Goal: Information Seeking & Learning: Find specific fact

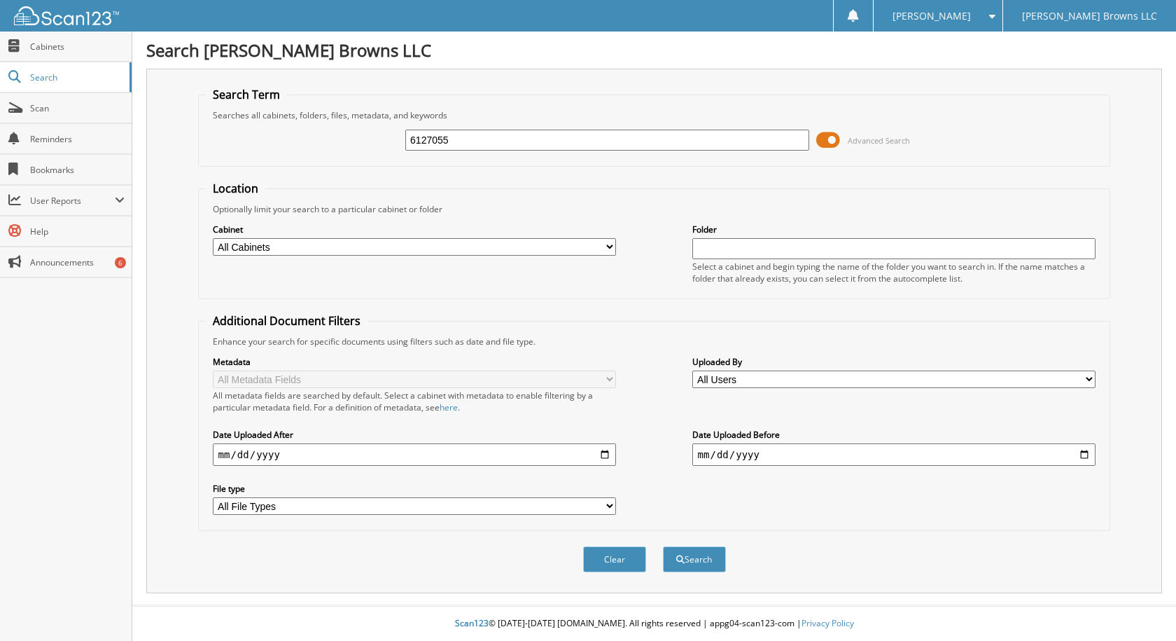
type input "6127055"
drag, startPoint x: 669, startPoint y: 546, endPoint x: 692, endPoint y: 568, distance: 31.2
click at [670, 546] on div "Search" at bounding box center [695, 559] width 66 height 29
click at [692, 569] on button "Search" at bounding box center [694, 559] width 63 height 26
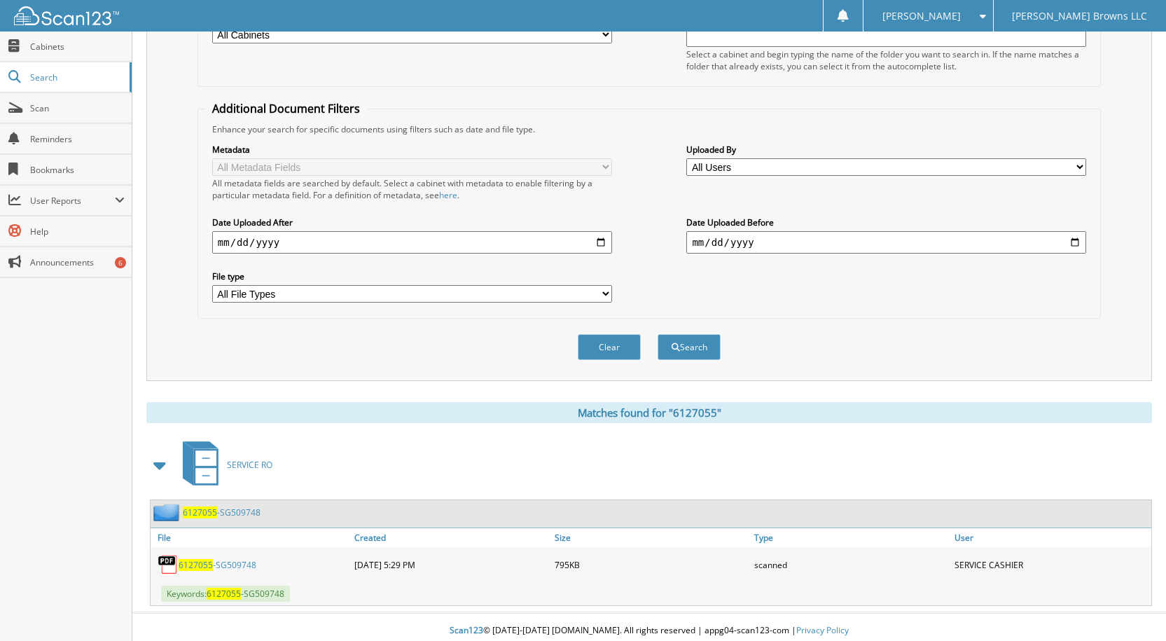
scroll to position [220, 0]
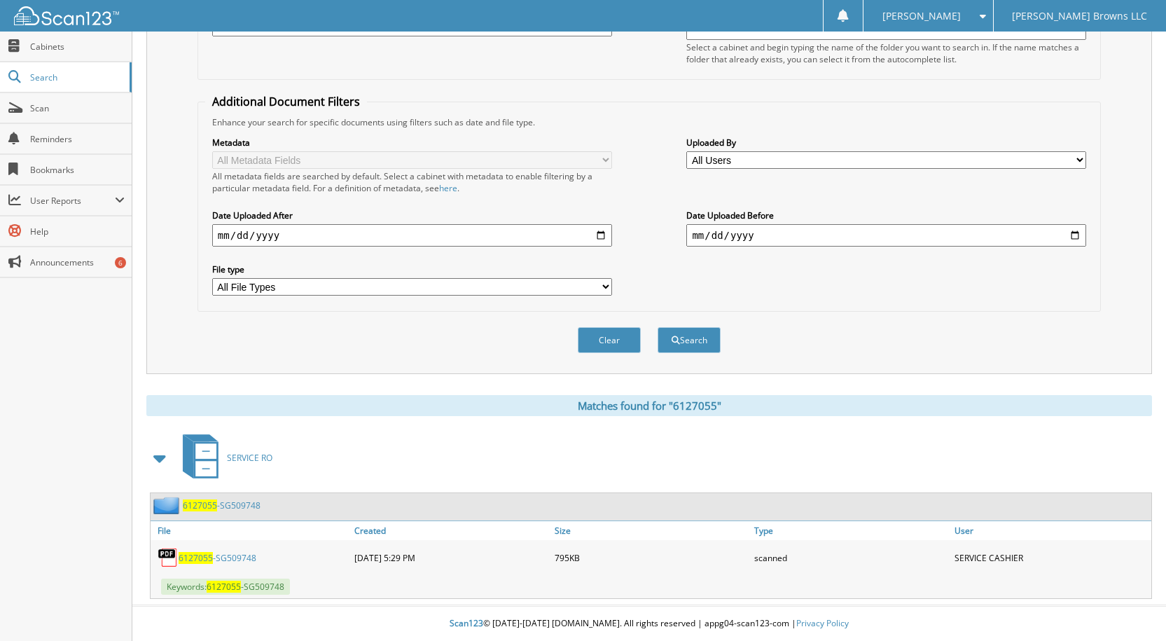
click at [202, 555] on span "6127055" at bounding box center [196, 558] width 34 height 12
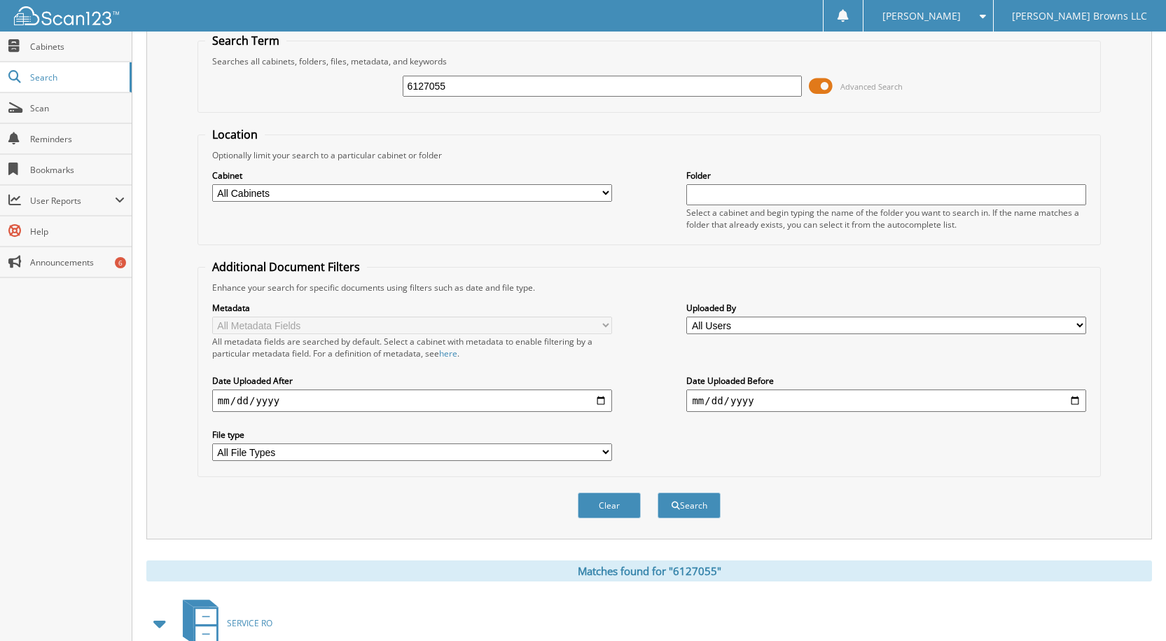
scroll to position [0, 0]
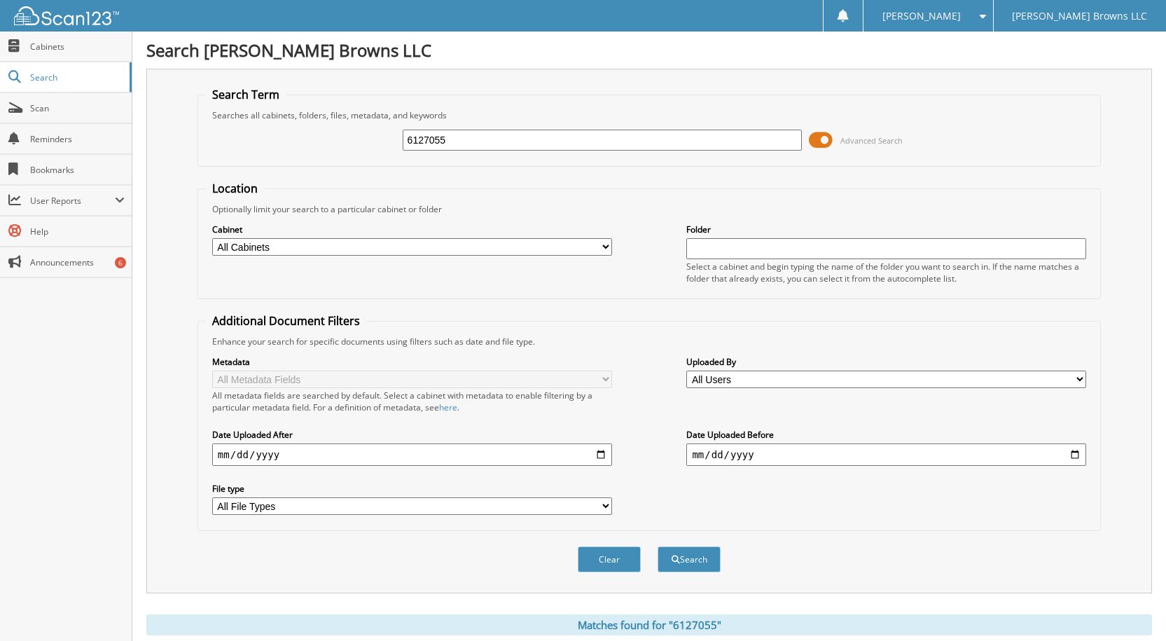
drag, startPoint x: 467, startPoint y: 141, endPoint x: 376, endPoint y: 133, distance: 91.4
click at [376, 133] on div "6127055 Advanced Search" at bounding box center [649, 140] width 888 height 38
paste input "6127130"
type input "6127130"
click at [681, 568] on button "Search" at bounding box center [688, 559] width 63 height 26
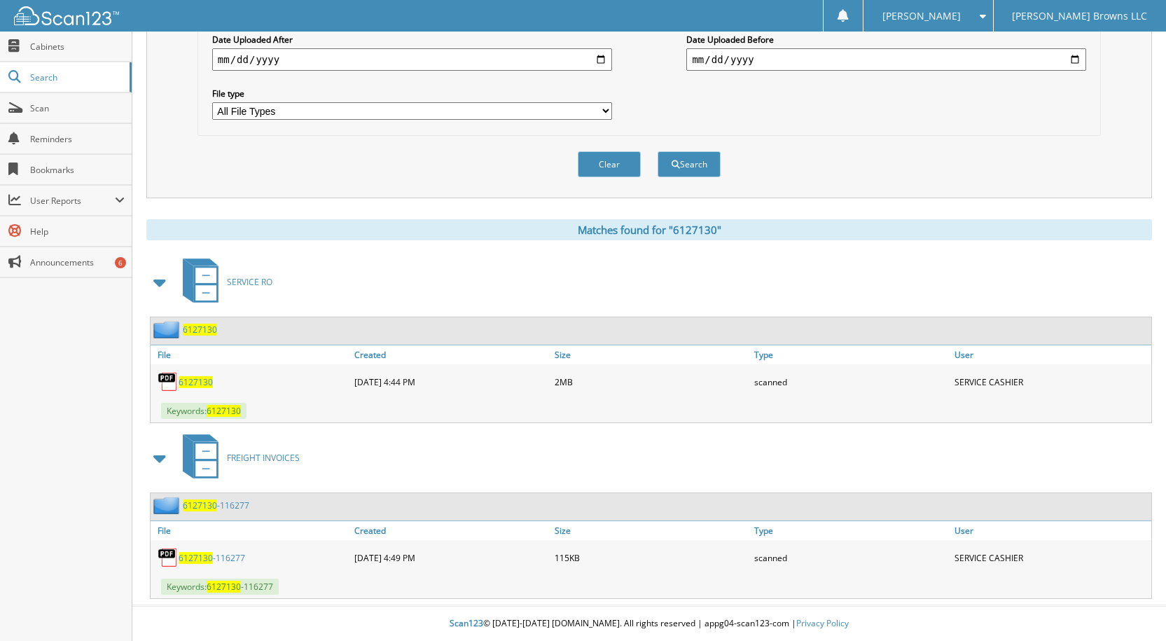
scroll to position [396, 0]
click at [198, 555] on span "6127130" at bounding box center [196, 558] width 34 height 12
click at [189, 381] on span "6127130" at bounding box center [196, 382] width 34 height 12
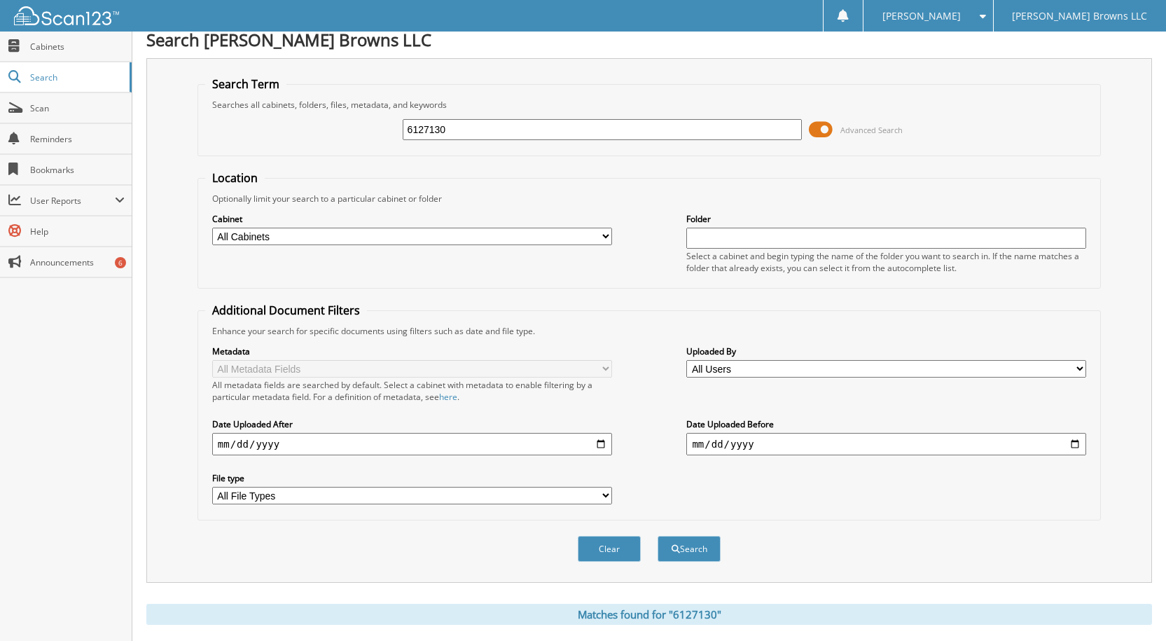
scroll to position [0, 0]
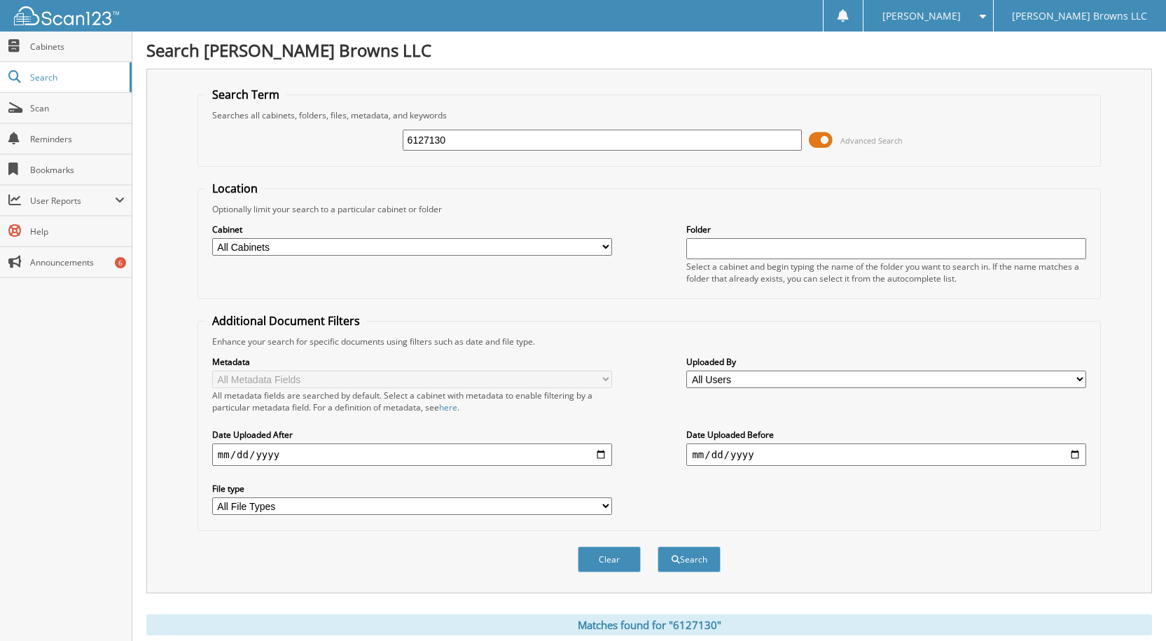
drag, startPoint x: 538, startPoint y: 145, endPoint x: 363, endPoint y: 129, distance: 175.8
click at [361, 129] on div "6127130 Advanced Search" at bounding box center [649, 140] width 888 height 38
paste input "6126782"
type input "6126782"
click at [657, 546] on button "Search" at bounding box center [688, 559] width 63 height 26
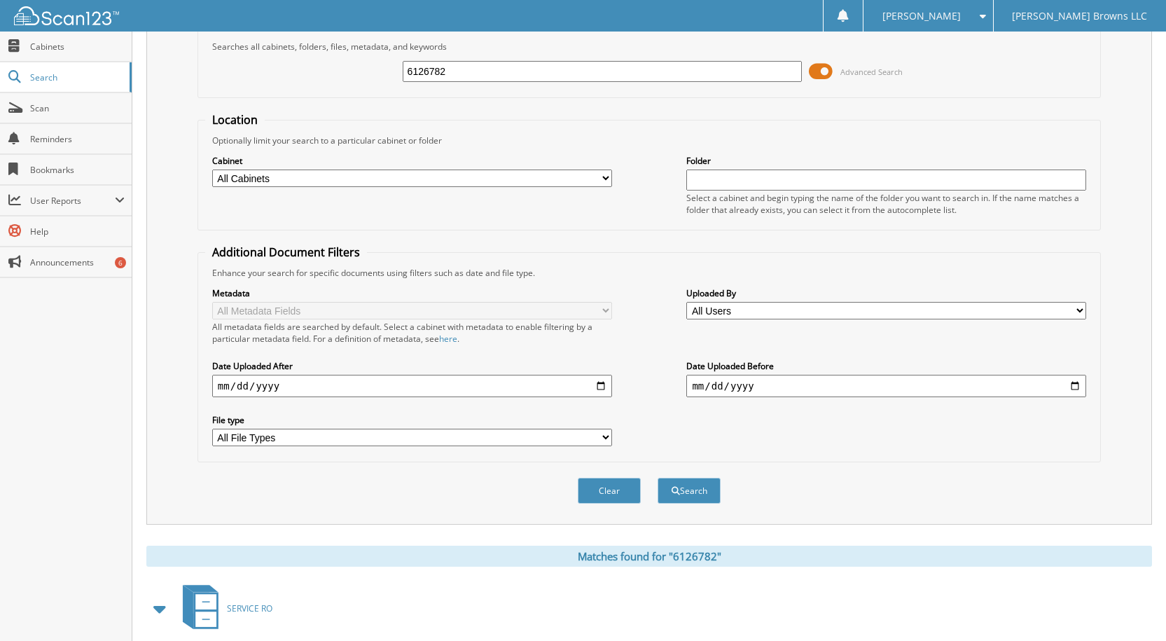
scroll to position [278, 0]
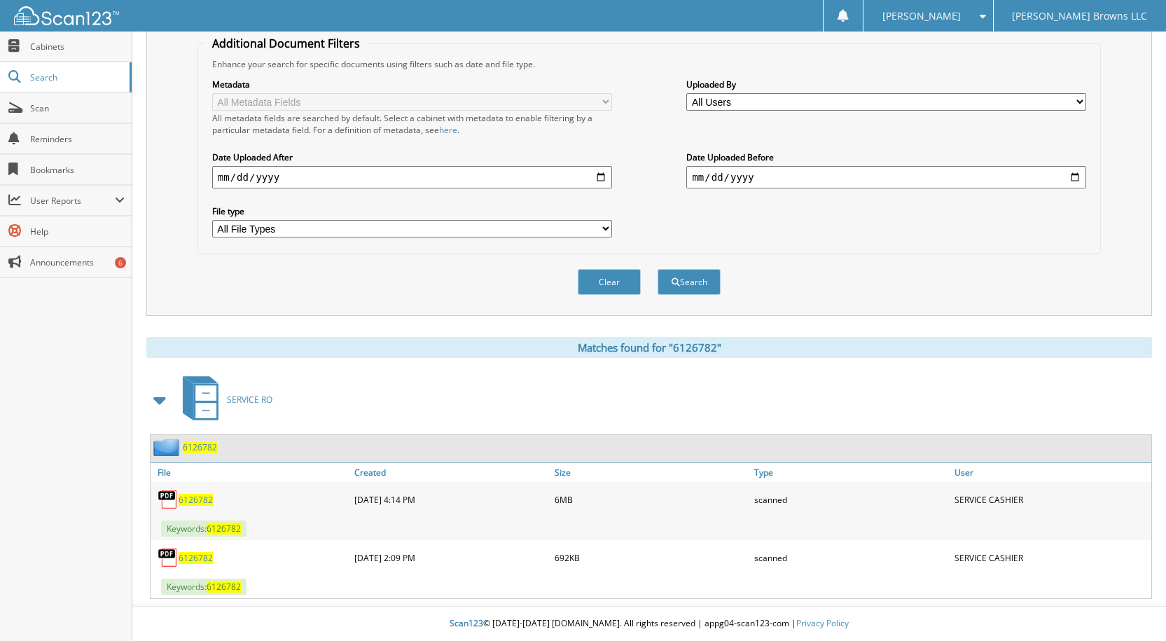
click at [196, 498] on span "6126782" at bounding box center [196, 500] width 34 height 12
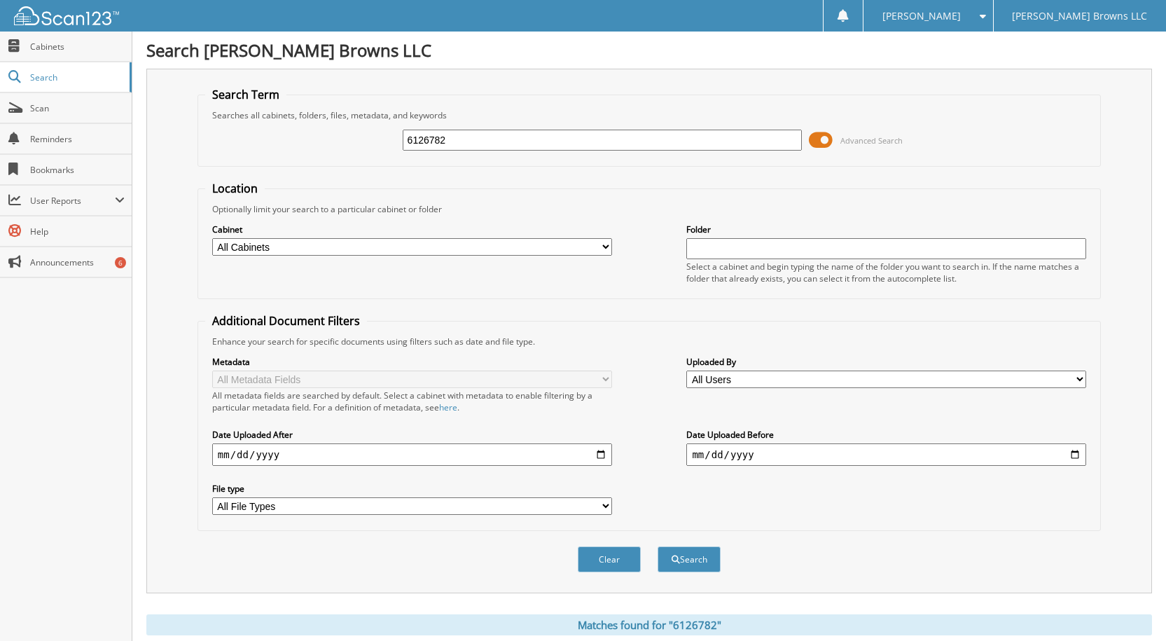
drag, startPoint x: 459, startPoint y: 135, endPoint x: 333, endPoint y: 136, distance: 126.0
click at [333, 136] on div "6126782 Advanced Search" at bounding box center [649, 140] width 888 height 38
paste input "6127038"
type input "6127038"
click at [657, 546] on button "Search" at bounding box center [688, 559] width 63 height 26
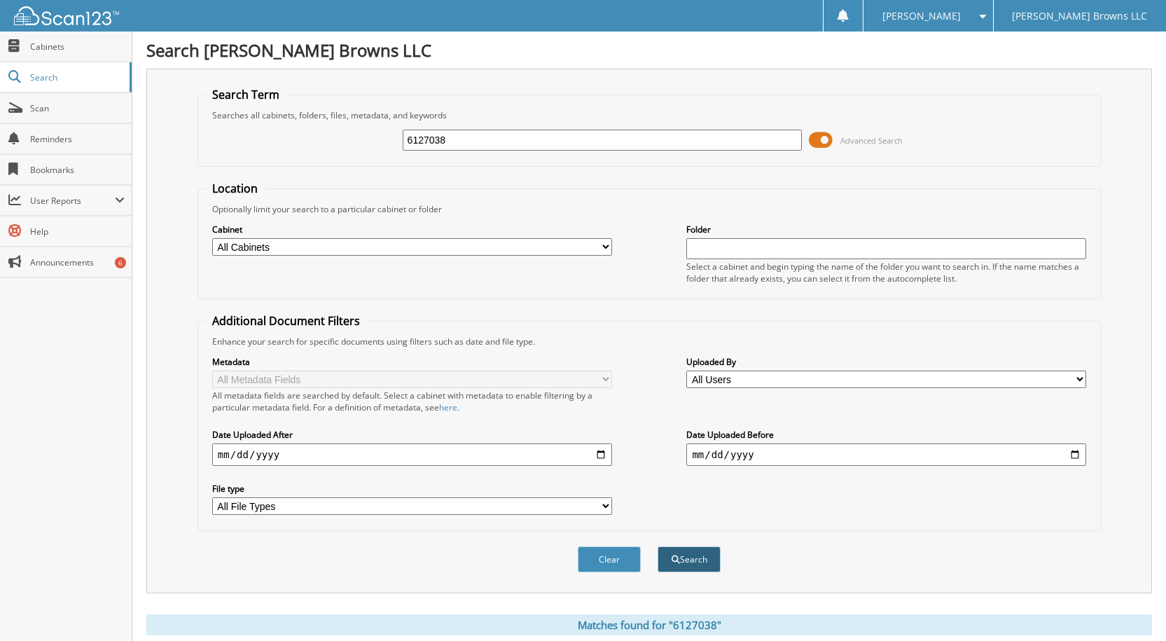
click at [692, 555] on button "Search" at bounding box center [688, 559] width 63 height 26
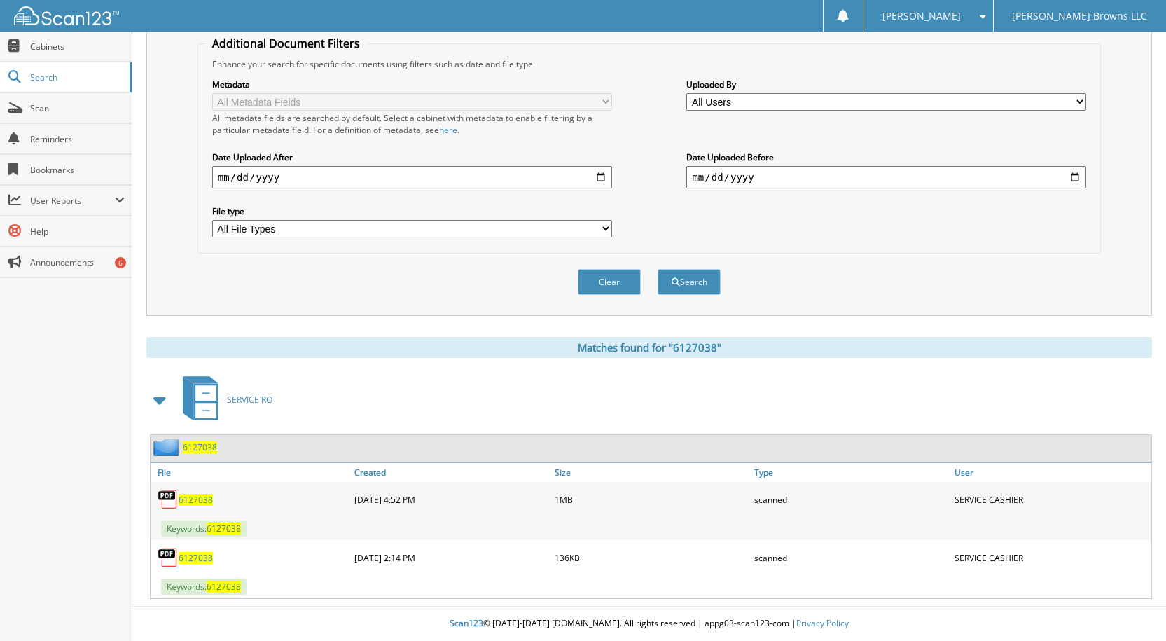
click at [184, 497] on span "6127038" at bounding box center [196, 500] width 34 height 12
click at [199, 555] on span "6127038" at bounding box center [196, 558] width 34 height 12
